Goal: Task Accomplishment & Management: Manage account settings

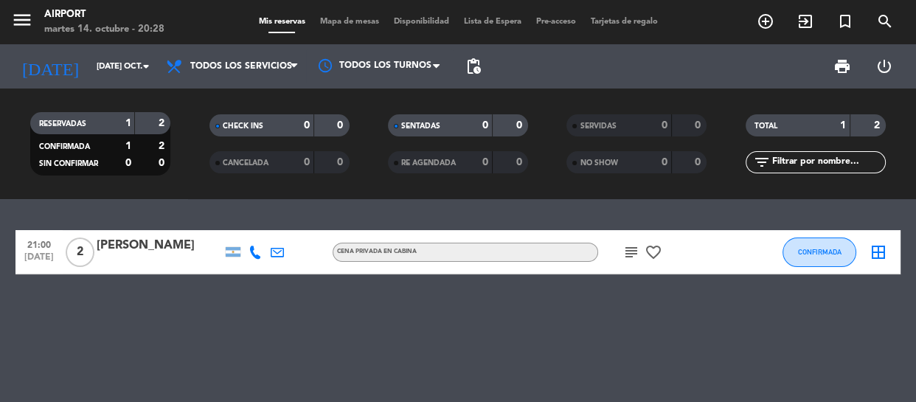
click at [654, 244] on icon "favorite_border" at bounding box center [654, 252] width 18 height 18
click at [639, 252] on icon "subject" at bounding box center [632, 252] width 18 height 18
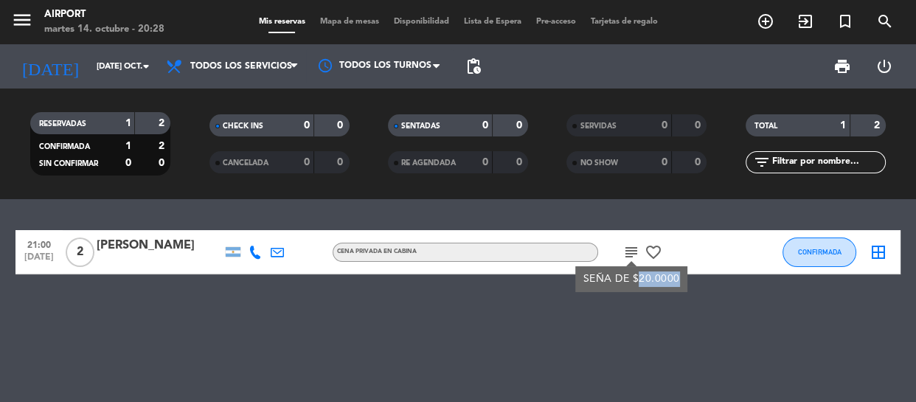
drag, startPoint x: 676, startPoint y: 281, endPoint x: 637, endPoint y: 280, distance: 39.1
click at [637, 280] on div "SEÑA DE $20.0000" at bounding box center [632, 279] width 97 height 15
click at [637, 280] on div "21:00 [DATE] 2 [PERSON_NAME] nasrala CENA PRIVADA EN CABINA subject favorite_bo…" at bounding box center [458, 300] width 916 height 203
click at [169, 255] on div "[PERSON_NAME]" at bounding box center [159, 245] width 125 height 19
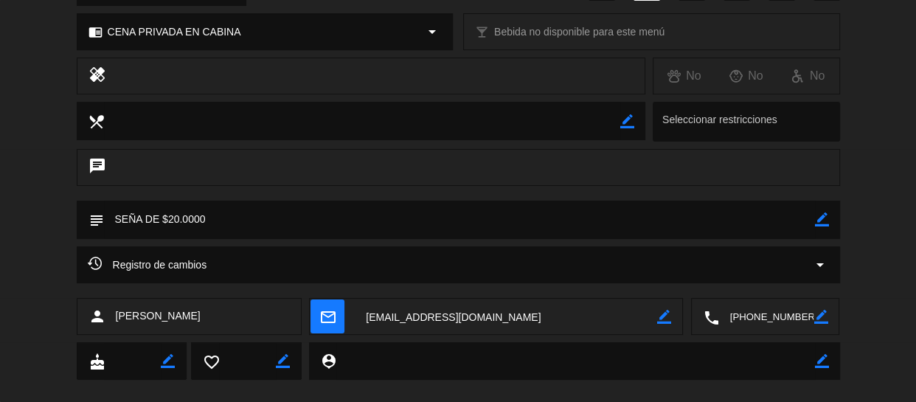
scroll to position [207, 0]
click at [826, 213] on icon "border_color" at bounding box center [822, 220] width 14 height 14
type textarea "SEÑA DE $20.000"
click at [820, 221] on icon at bounding box center [822, 220] width 14 height 14
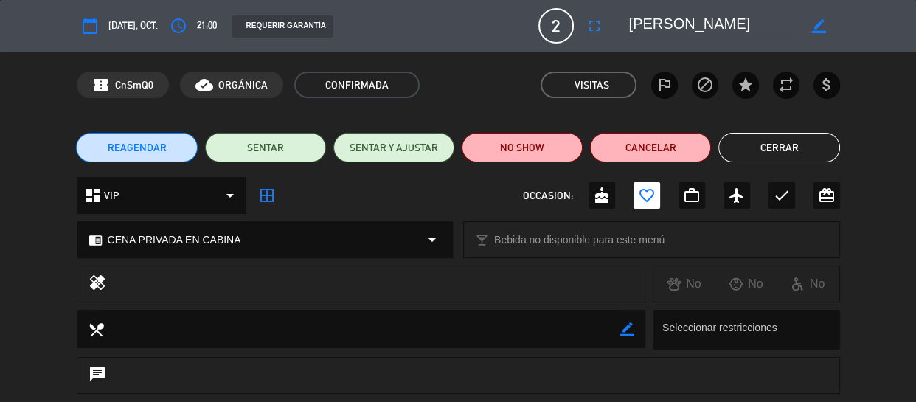
click at [769, 158] on button "Cerrar" at bounding box center [779, 148] width 121 height 30
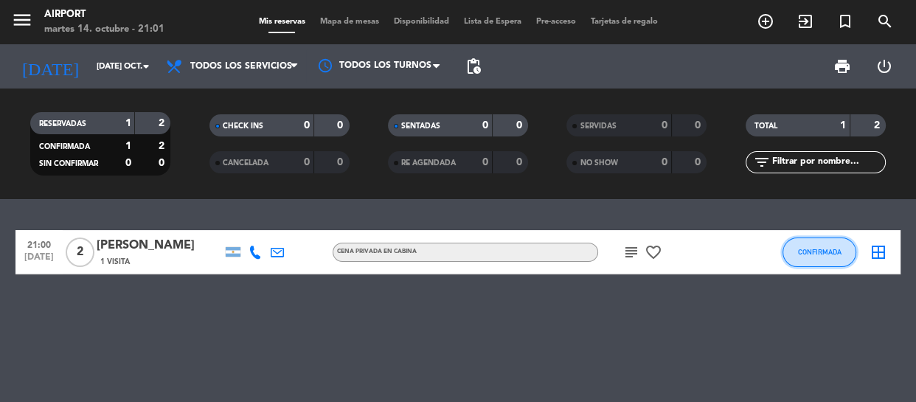
click at [851, 255] on button "CONFIRMADA" at bounding box center [820, 253] width 74 height 30
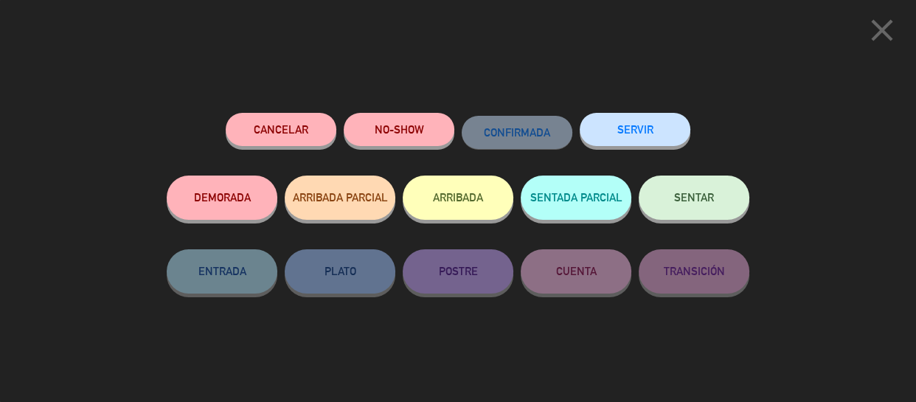
click at [675, 194] on span "SENTAR" at bounding box center [694, 197] width 40 height 13
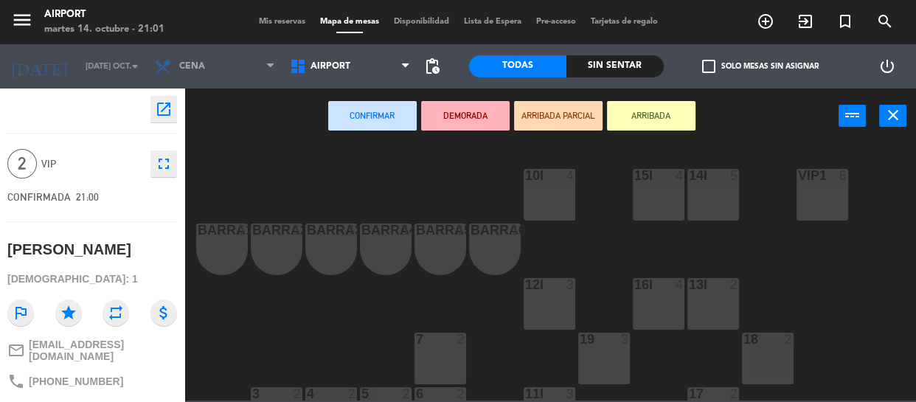
click at [811, 179] on div at bounding box center [822, 175] width 24 height 13
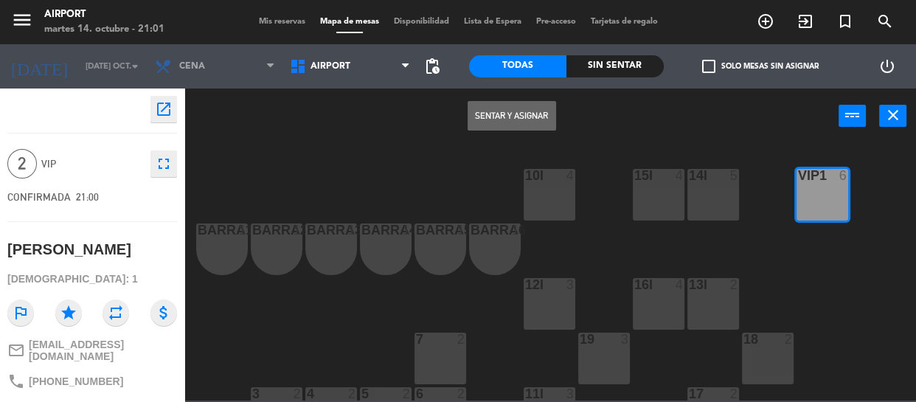
click at [540, 120] on button "Sentar y Asignar" at bounding box center [512, 116] width 89 height 30
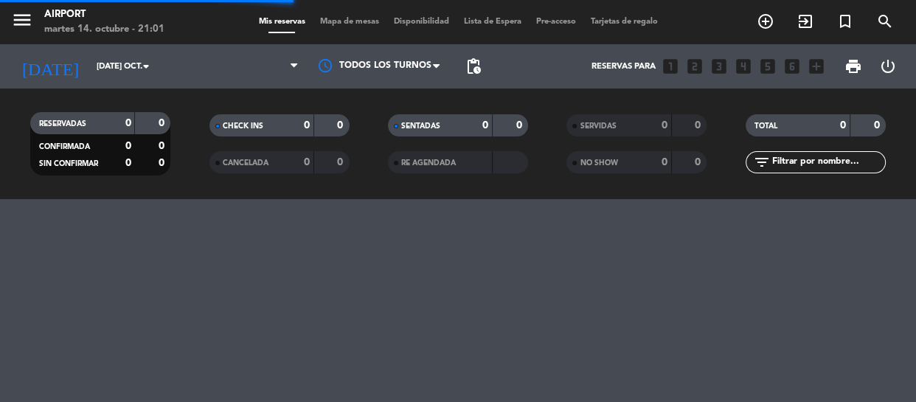
click at [895, 121] on filter-checkbox "TOTAL 0 0" at bounding box center [816, 125] width 179 height 22
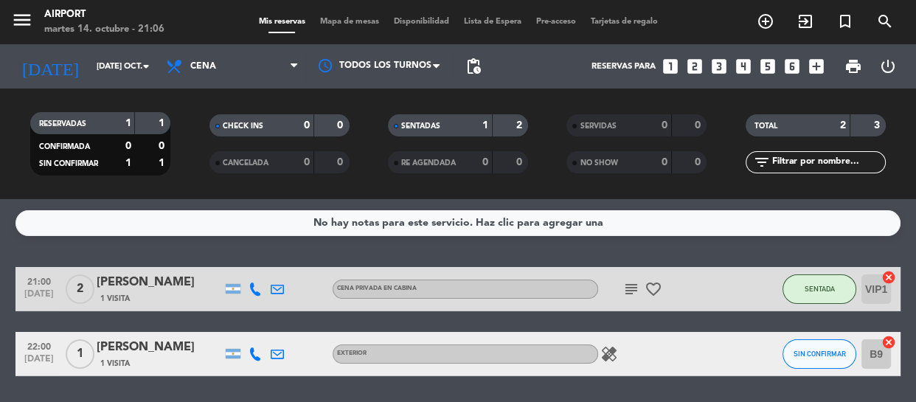
click at [255, 353] on icon at bounding box center [255, 353] width 13 height 13
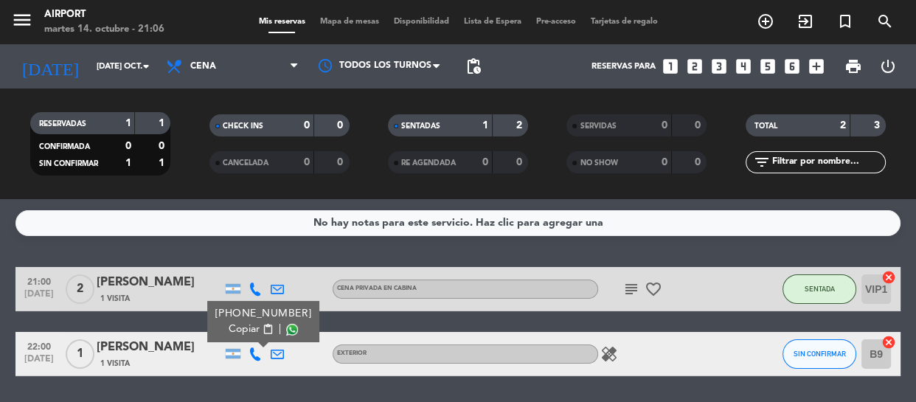
click at [251, 331] on span "Copiar" at bounding box center [244, 329] width 31 height 15
click at [605, 353] on icon "healing" at bounding box center [610, 354] width 18 height 18
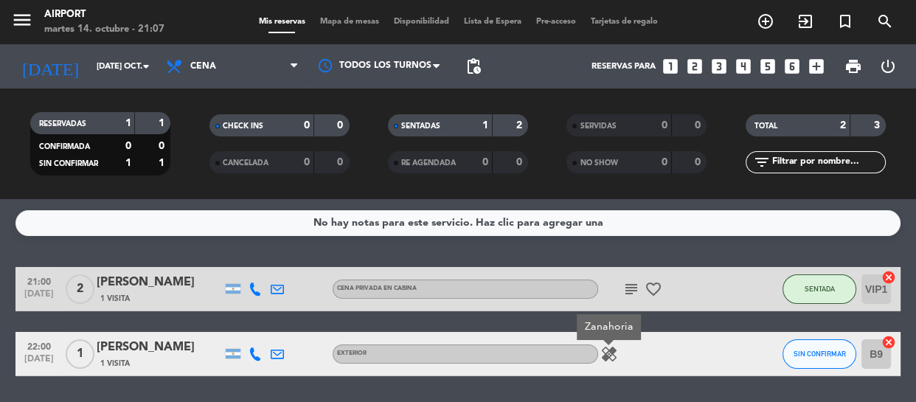
click at [605, 353] on icon "healing" at bounding box center [610, 354] width 18 height 18
click at [649, 346] on icon "airplanemode_active" at bounding box center [654, 354] width 18 height 18
